Goal: Transaction & Acquisition: Purchase product/service

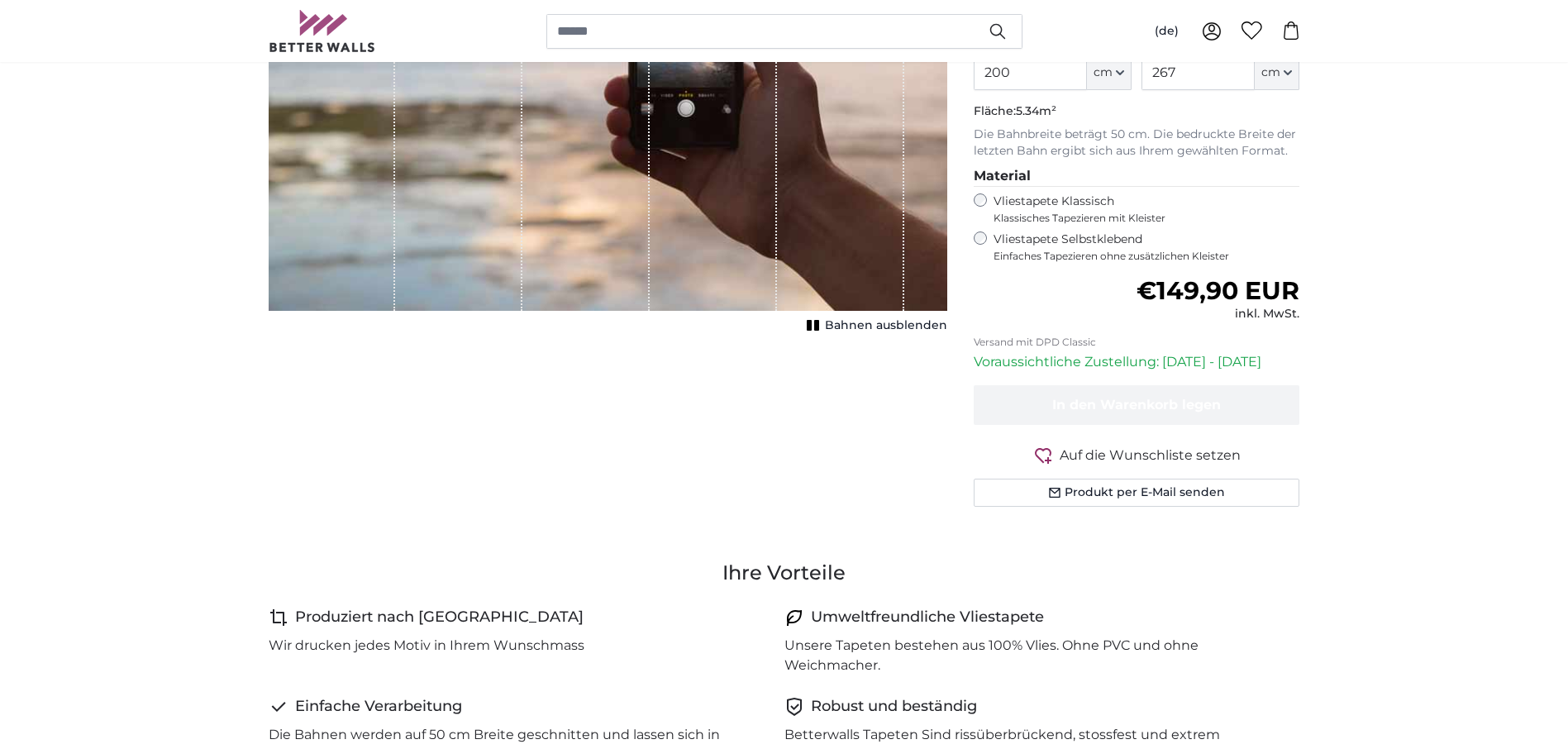
scroll to position [331, 0]
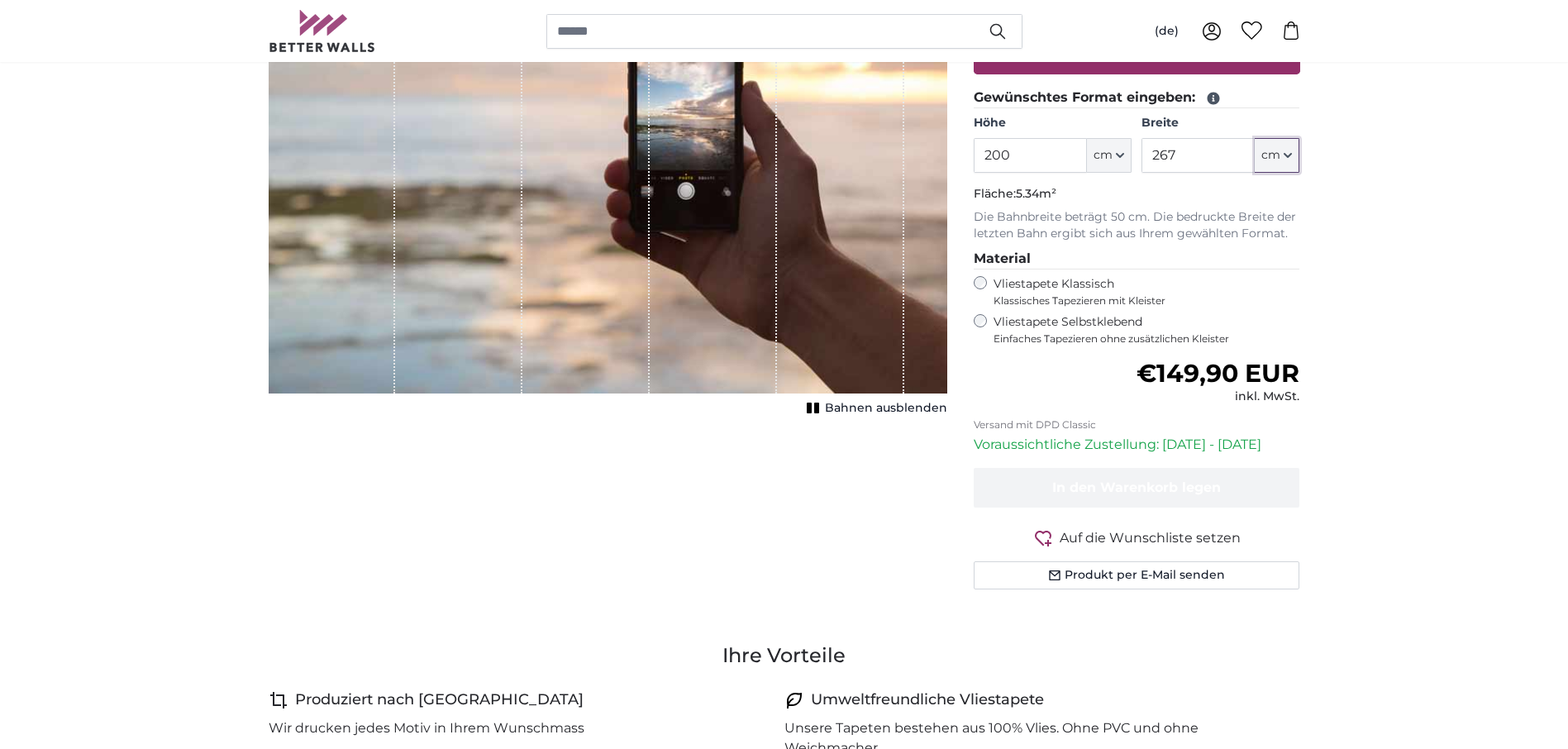
click at [1264, 167] on button "cm" at bounding box center [1277, 155] width 44 height 34
click at [1281, 205] on link "Centimeter (cm)" at bounding box center [1277, 199] width 145 height 30
click at [1206, 155] on input "267" at bounding box center [1198, 155] width 113 height 34
type input "2"
type input "390"
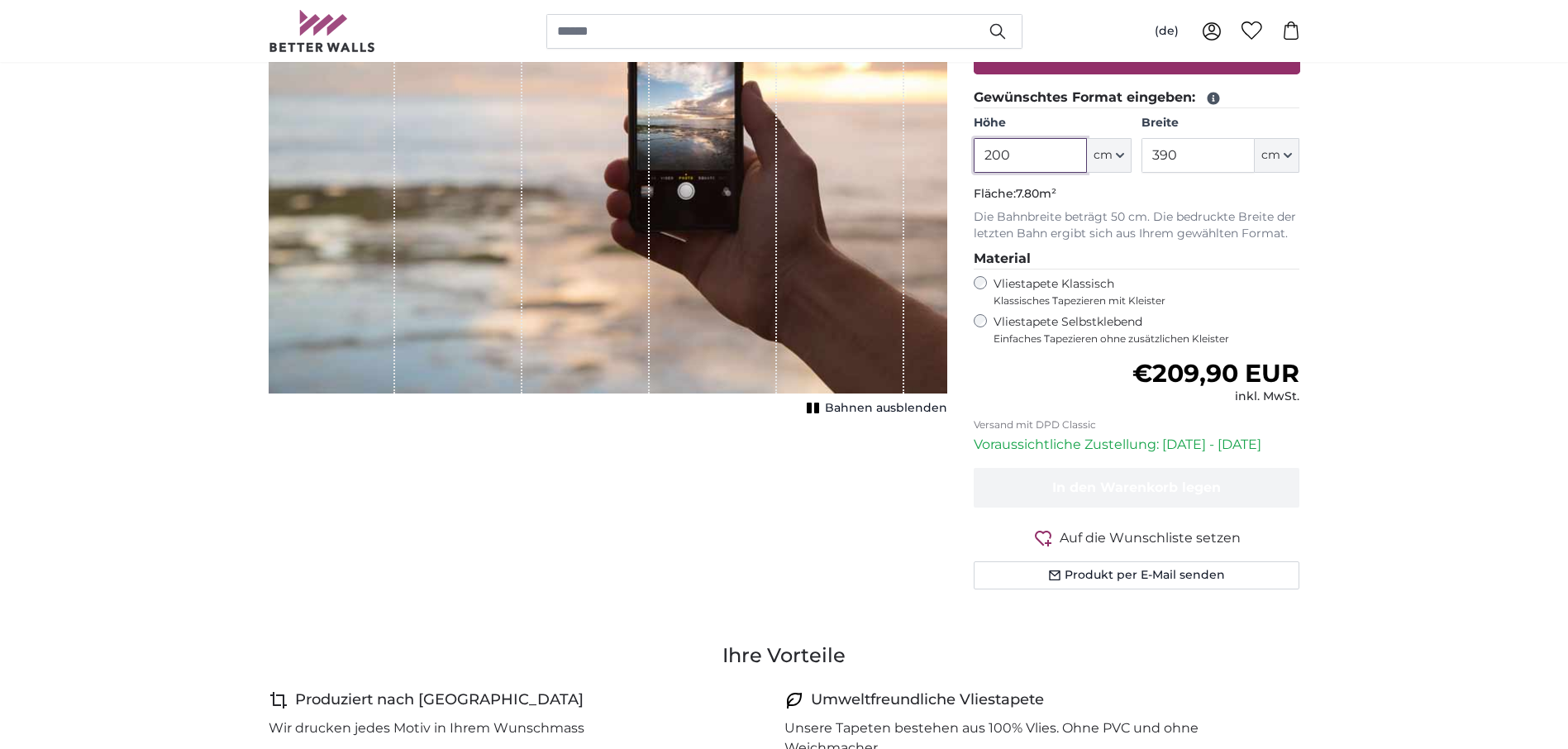
click at [1048, 156] on input "200" at bounding box center [1030, 155] width 113 height 34
type input "280"
click at [0, 11] on html "Fototapeten nach [GEOGRAPHIC_DATA] GRATIS Lieferung! - Geliefert bis [DATE]'000…" at bounding box center [784, 44] width 1568 height 749
